Goal: Information Seeking & Learning: Find specific page/section

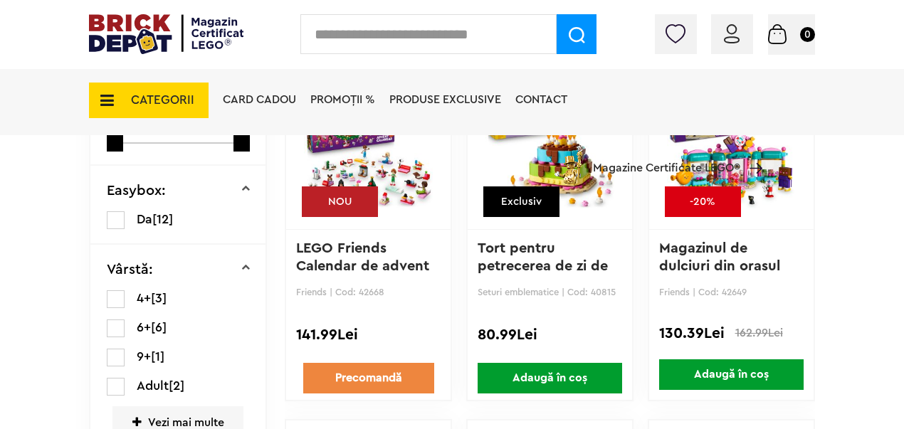
scroll to position [213, 0]
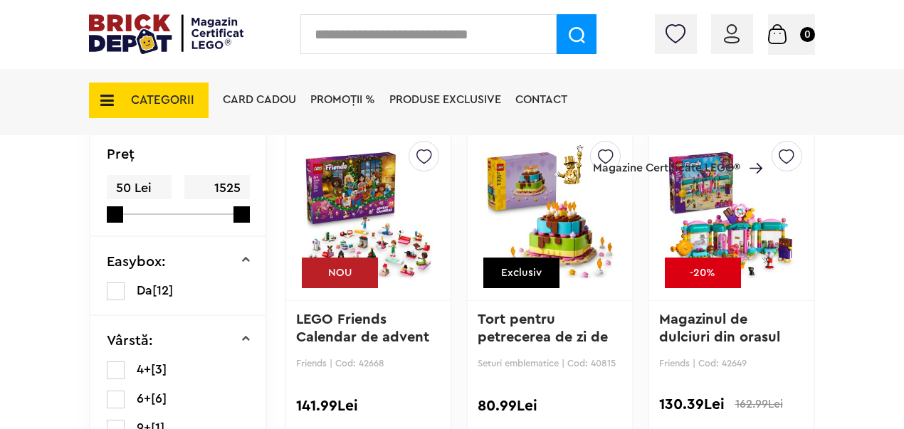
click at [343, 179] on div "Card Cadou PROMOȚII % Produse exclusive Contact Magazine Certificate LEGO®" at bounding box center [489, 125] width 546 height 118
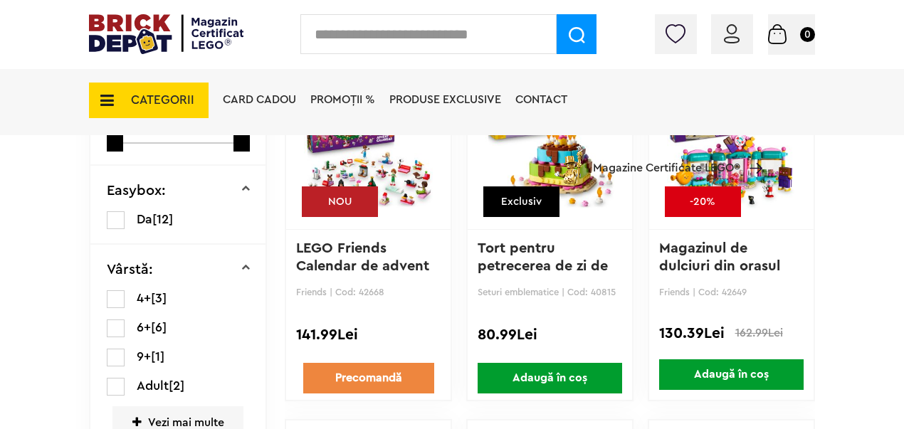
click at [517, 245] on link "Tort pentru petrecerea de zi de naştere" at bounding box center [544, 266] width 134 height 50
click at [344, 253] on link "LEGO Friends Calendar de advent 2025" at bounding box center [364, 266] width 137 height 50
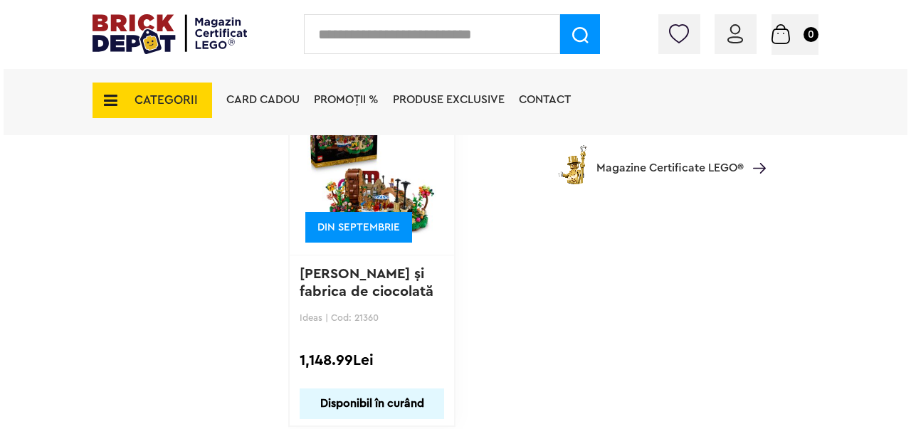
scroll to position [1423, 0]
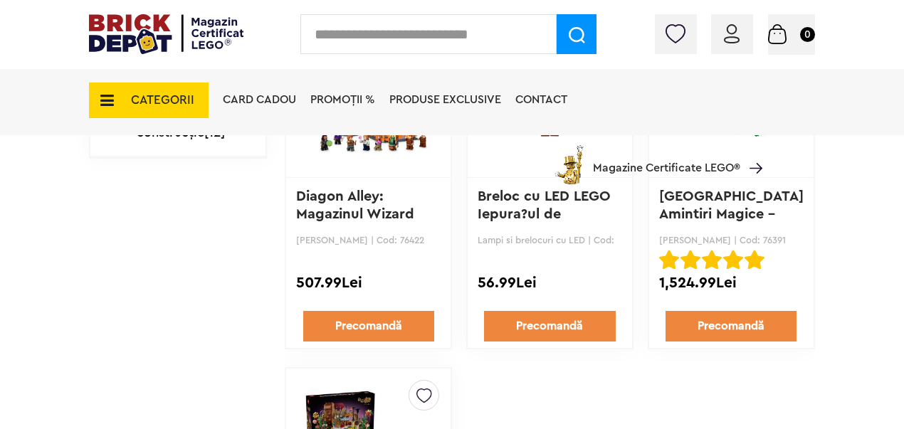
click at [481, 38] on input "text" at bounding box center [428, 34] width 256 height 40
type input "*****"
